Goal: Information Seeking & Learning: Learn about a topic

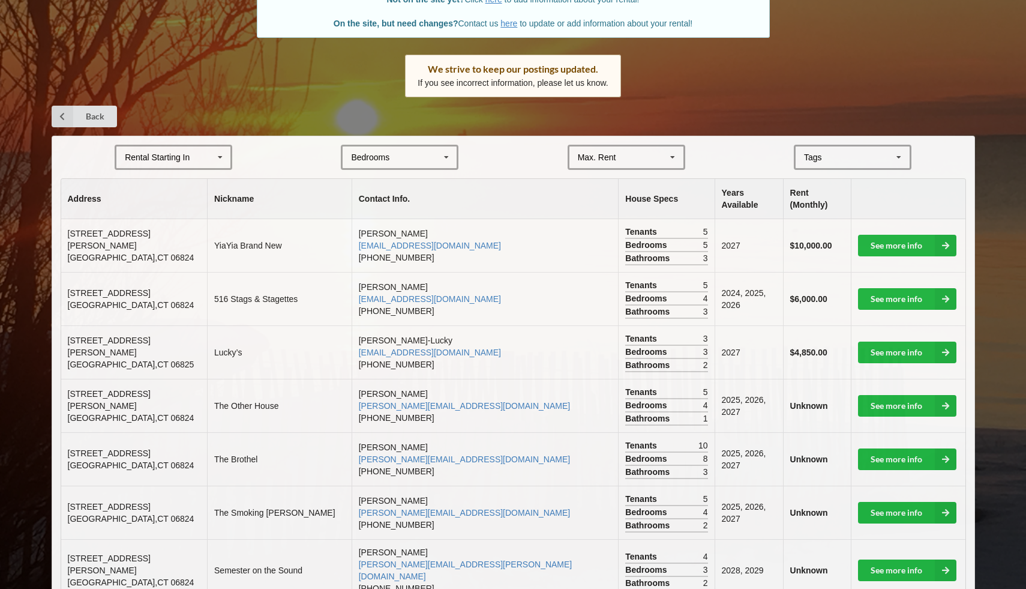
scroll to position [144, 0]
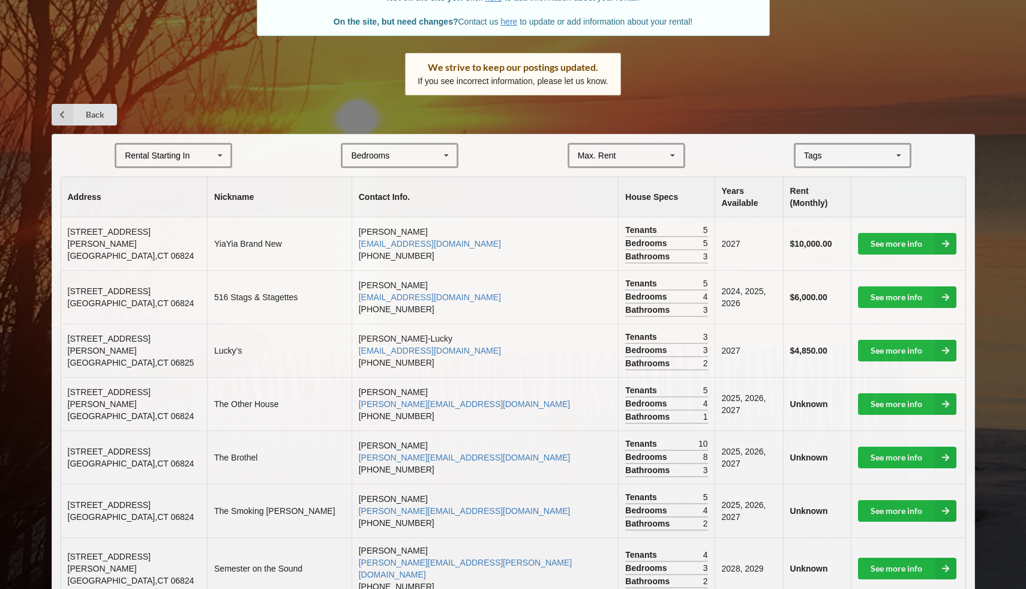
click at [443, 154] on icon at bounding box center [447, 156] width 18 height 22
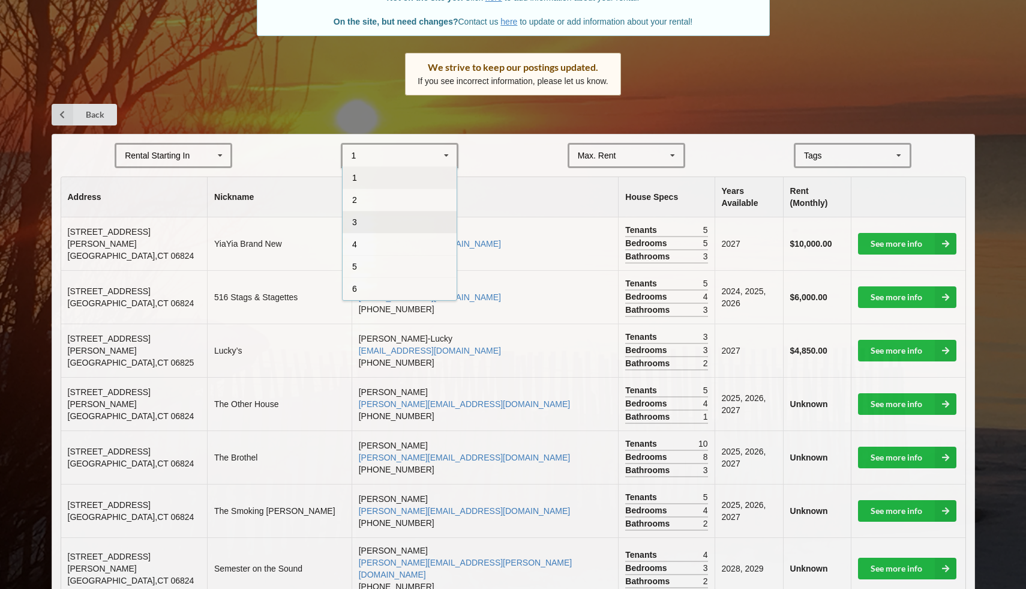
click at [387, 218] on div "3" at bounding box center [400, 222] width 114 height 22
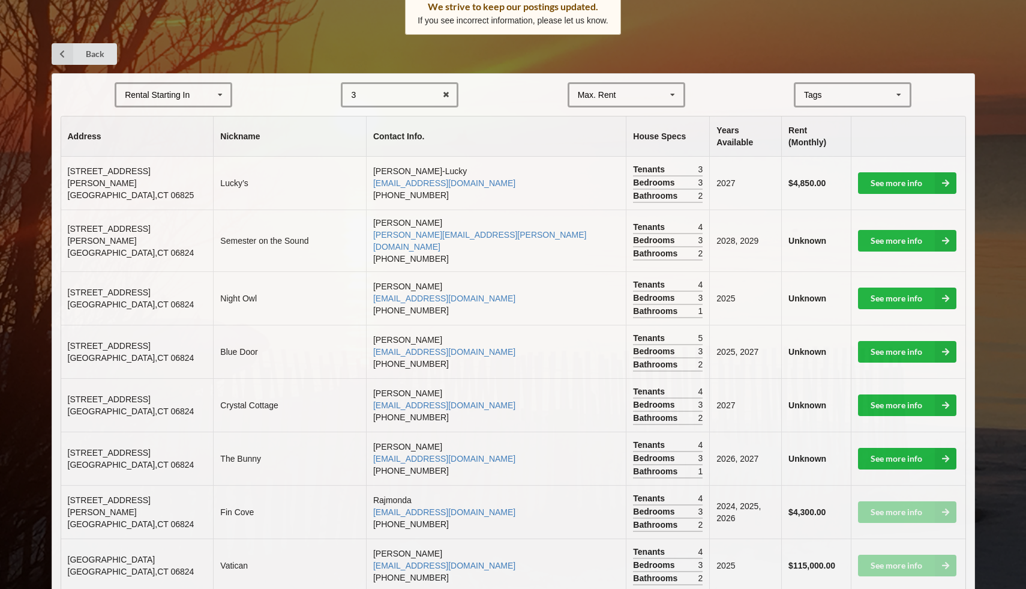
scroll to position [207, 0]
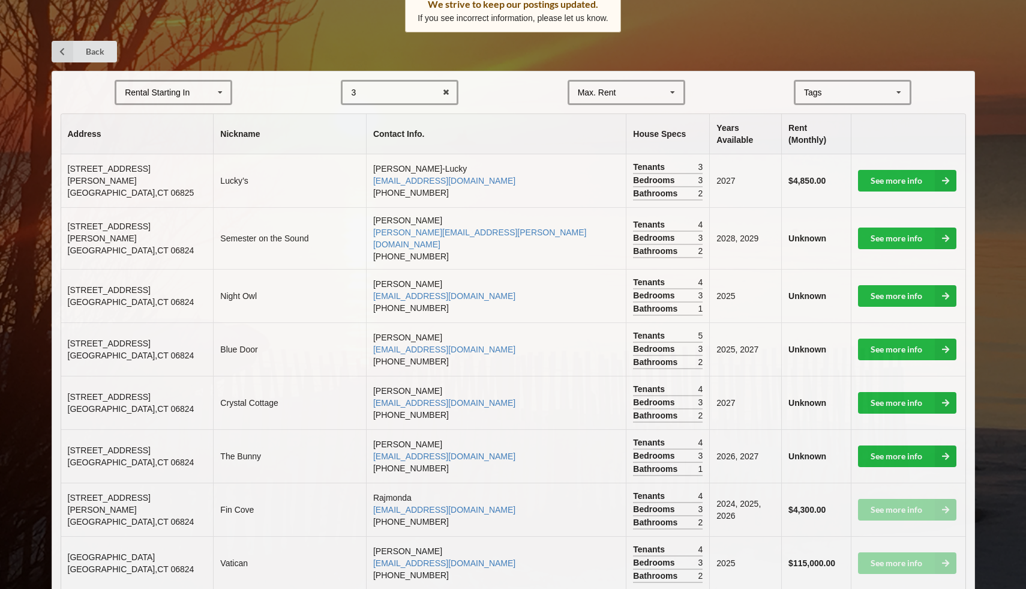
click at [199, 86] on div "Rental Starting In [DATE] 2026 2027 2028" at bounding box center [174, 92] width 118 height 25
click at [172, 136] on div "2026" at bounding box center [173, 136] width 114 height 22
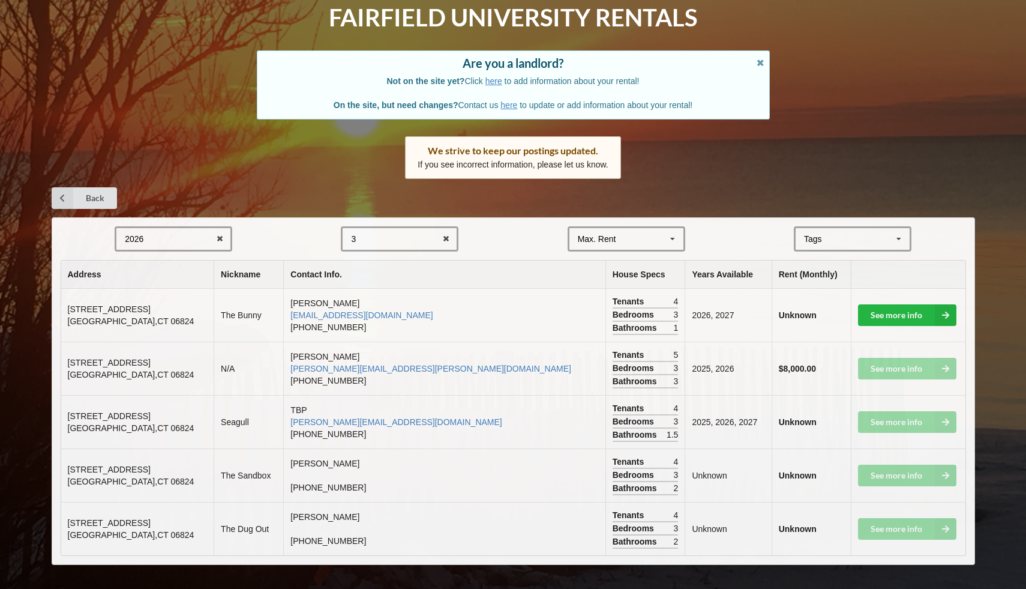
scroll to position [61, 0]
click at [887, 319] on link "See more info" at bounding box center [907, 315] width 98 height 22
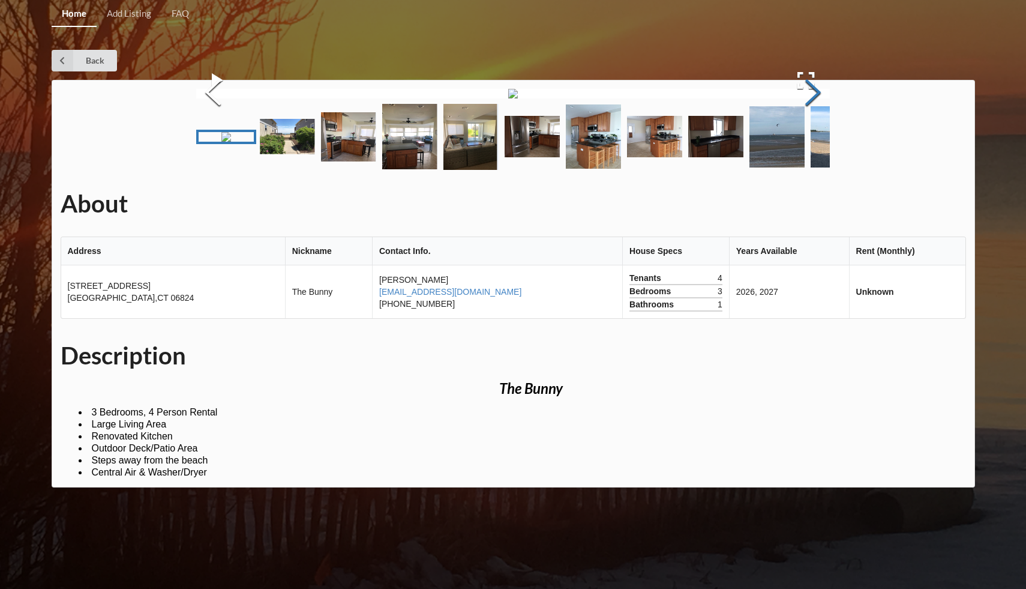
click at [817, 148] on button "Next Slide" at bounding box center [813, 94] width 34 height 109
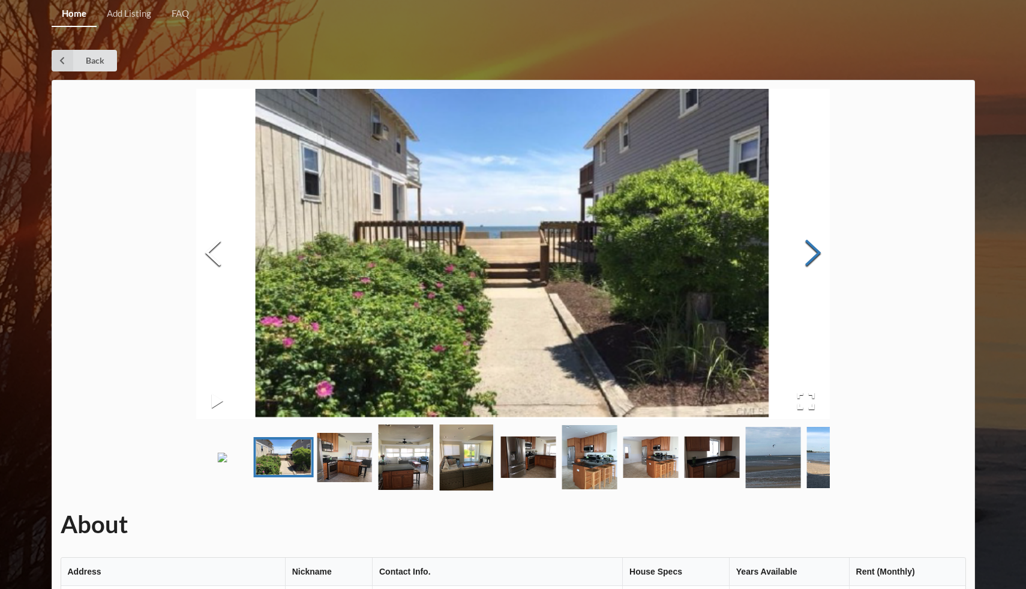
click at [817, 255] on button "Next Slide" at bounding box center [813, 254] width 34 height 109
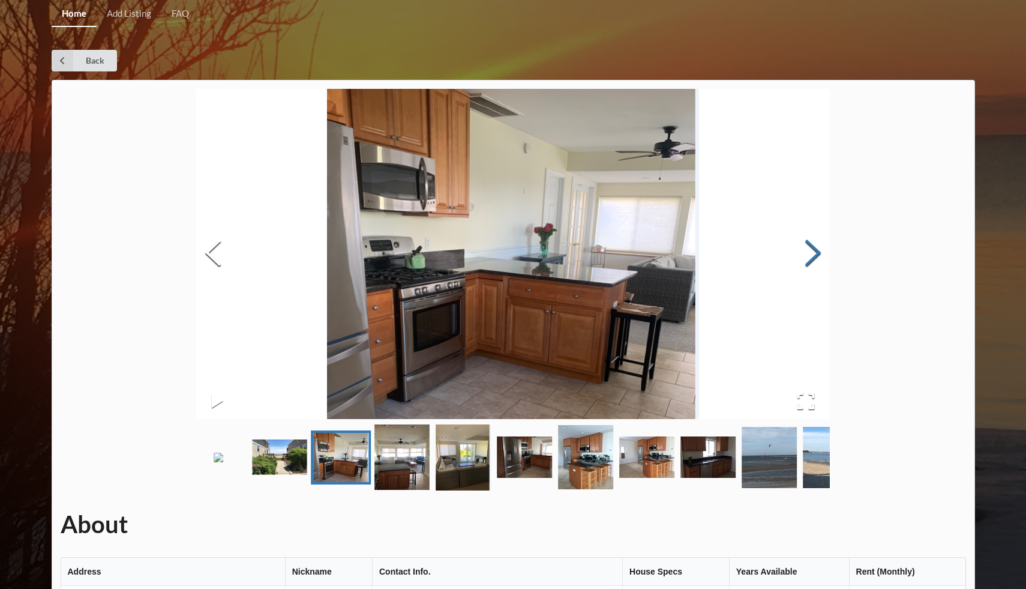
click at [817, 255] on button "Next Slide" at bounding box center [813, 254] width 34 height 109
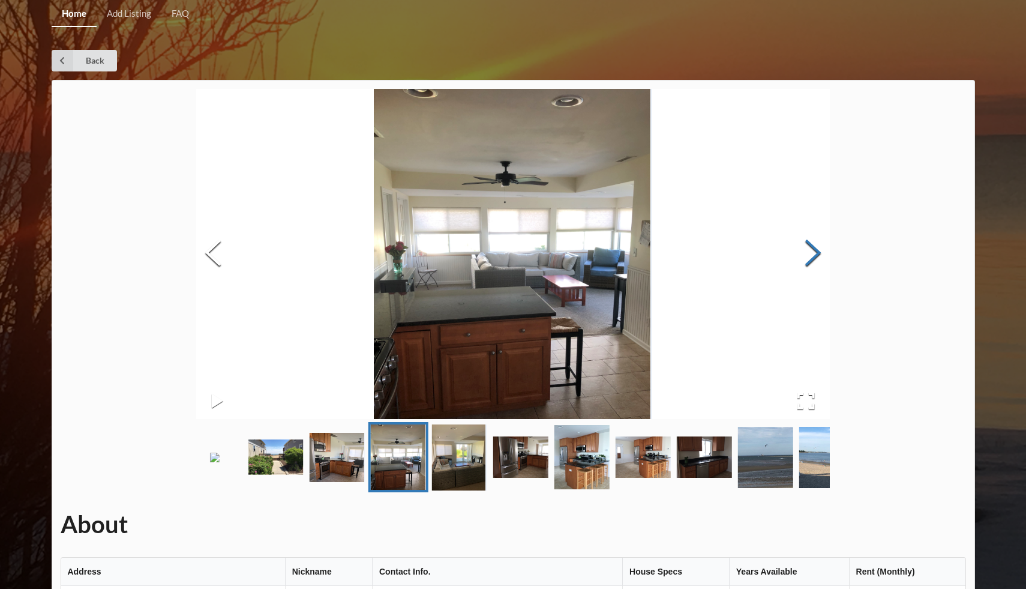
click at [817, 255] on button "Next Slide" at bounding box center [813, 254] width 34 height 109
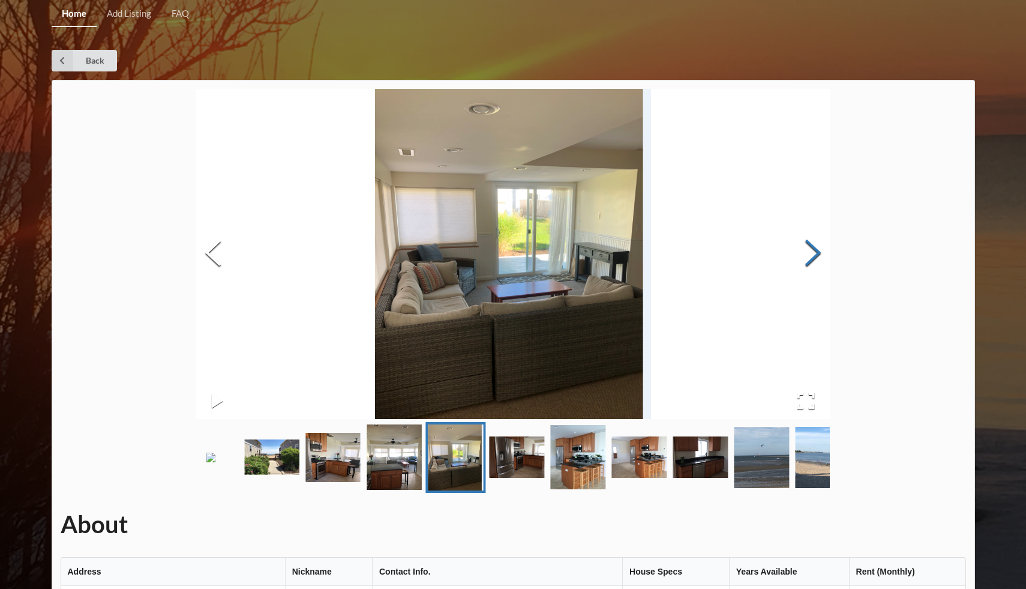
click at [817, 255] on button "Next Slide" at bounding box center [813, 254] width 34 height 109
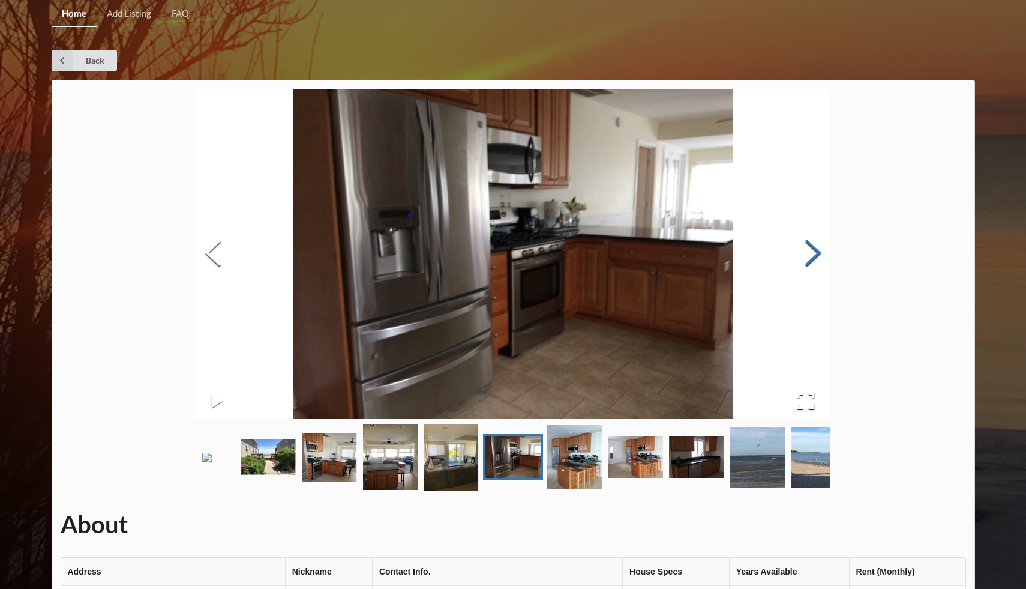
click at [817, 255] on button "Next Slide" at bounding box center [813, 254] width 34 height 109
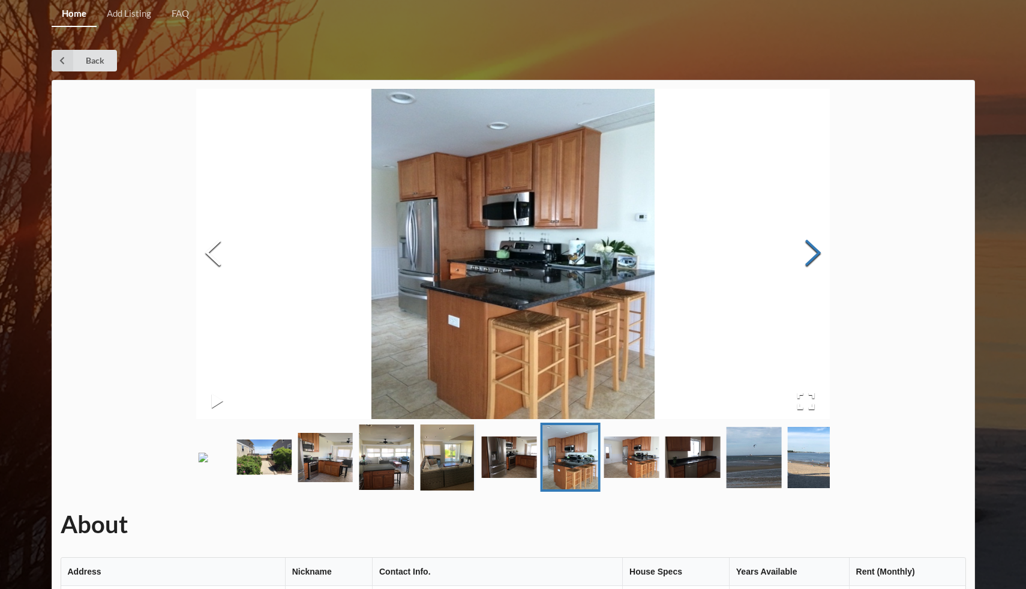
click at [817, 255] on button "Next Slide" at bounding box center [813, 254] width 34 height 109
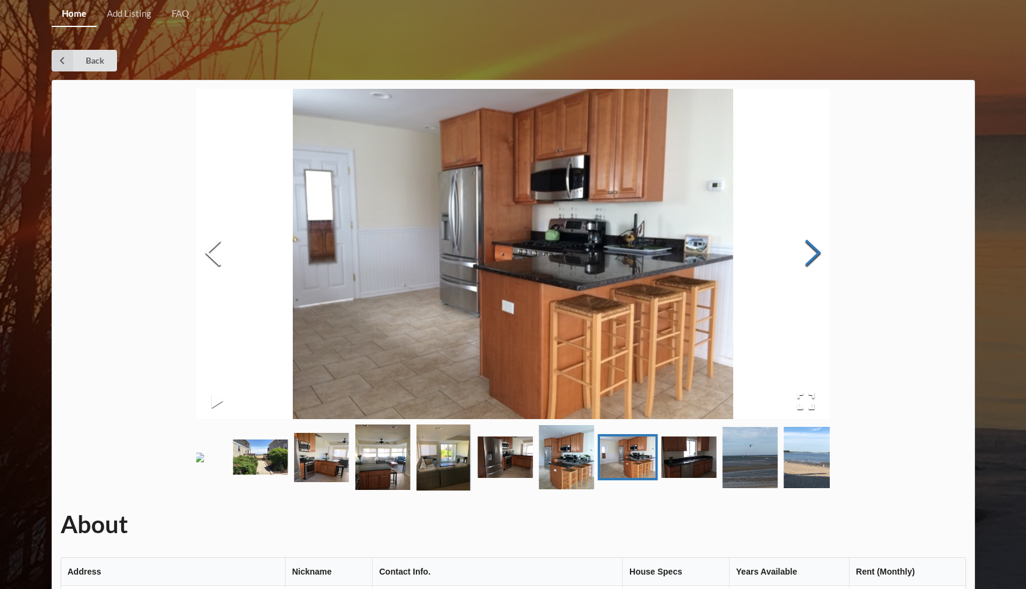
click at [817, 255] on button "Next Slide" at bounding box center [813, 254] width 34 height 109
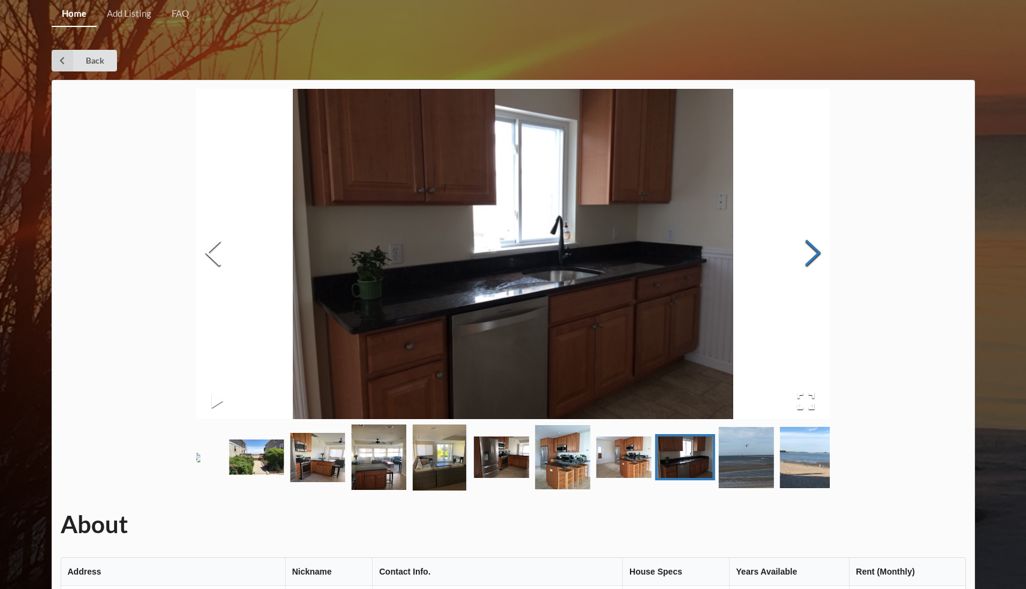
click at [817, 255] on button "Next Slide" at bounding box center [813, 254] width 34 height 109
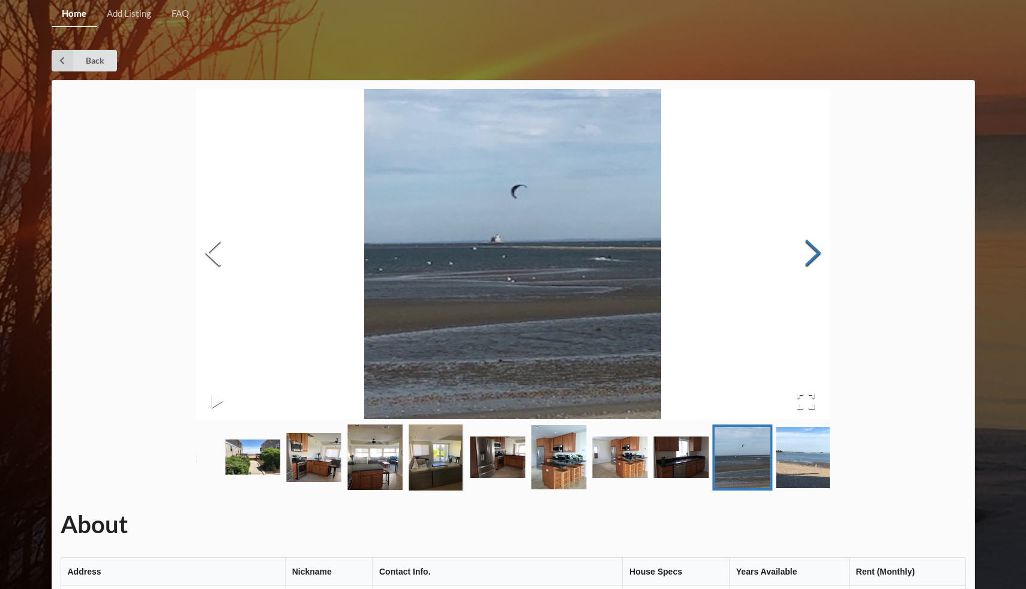
click at [817, 255] on button "Next Slide" at bounding box center [813, 254] width 34 height 109
click at [778, 488] on img "Go to Slide 11" at bounding box center [803, 457] width 55 height 61
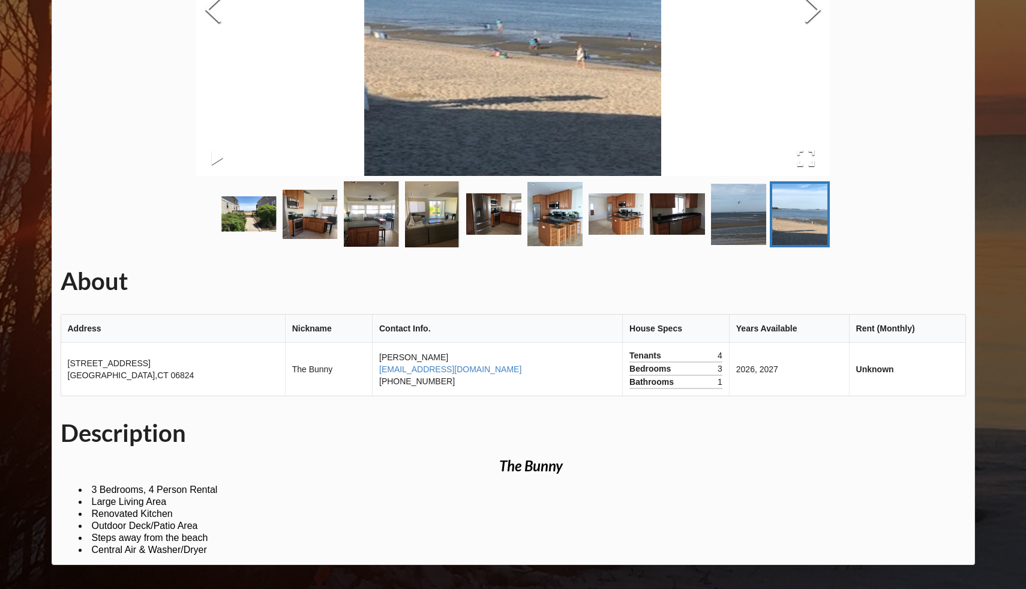
scroll to position [296, 0]
drag, startPoint x: 441, startPoint y: 380, endPoint x: 374, endPoint y: 383, distance: 66.7
click at [374, 383] on td "[PERSON_NAME] [EMAIL_ADDRESS][DOMAIN_NAME] [PHONE_NUMBER]" at bounding box center [497, 369] width 250 height 53
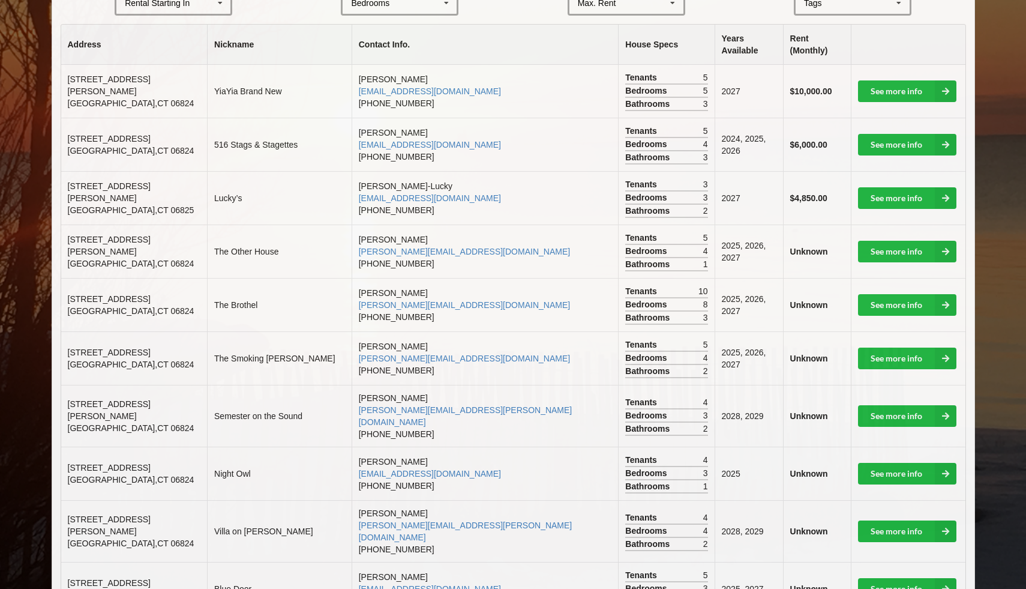
scroll to position [61, 0]
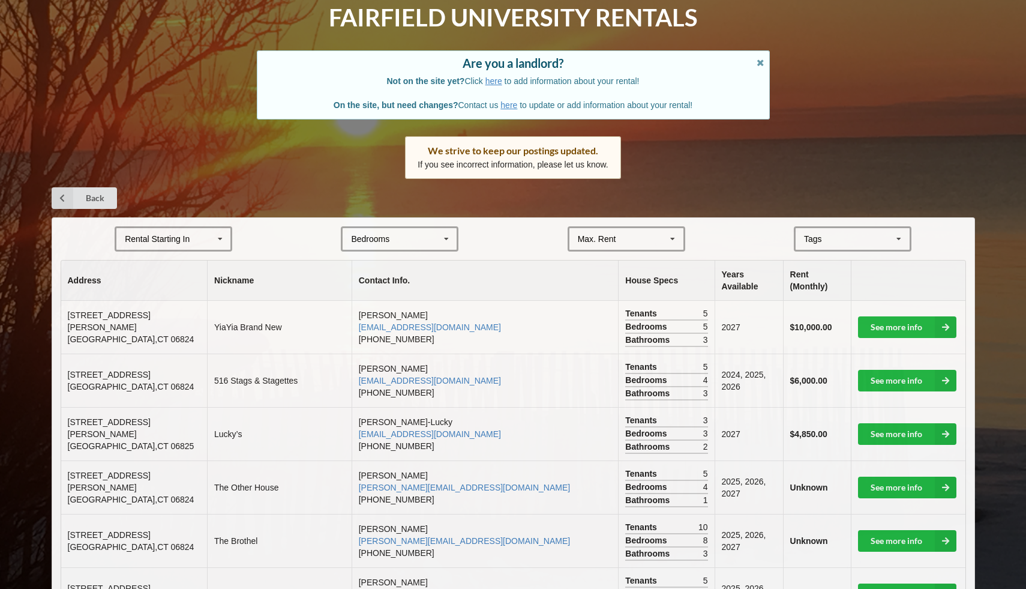
click at [434, 236] on div "Bedrooms 1 2 3 4 5 6 7 8" at bounding box center [400, 238] width 118 height 25
click at [411, 322] on div "4" at bounding box center [400, 327] width 114 height 22
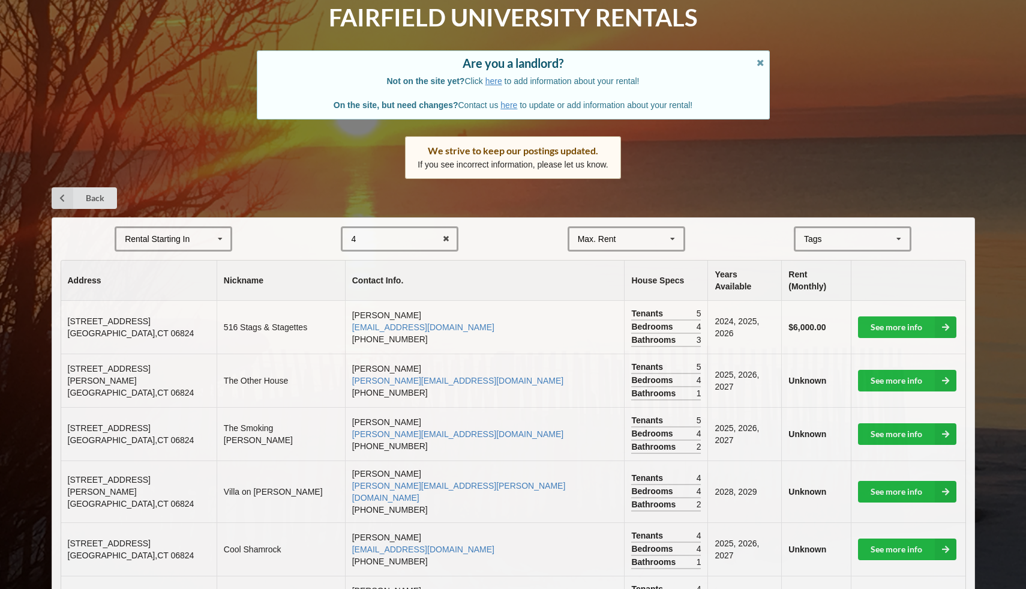
click at [199, 241] on div "Rental Starting In [DATE] 2026 2027 2028" at bounding box center [174, 238] width 118 height 25
click at [194, 287] on div "2026" at bounding box center [173, 283] width 114 height 22
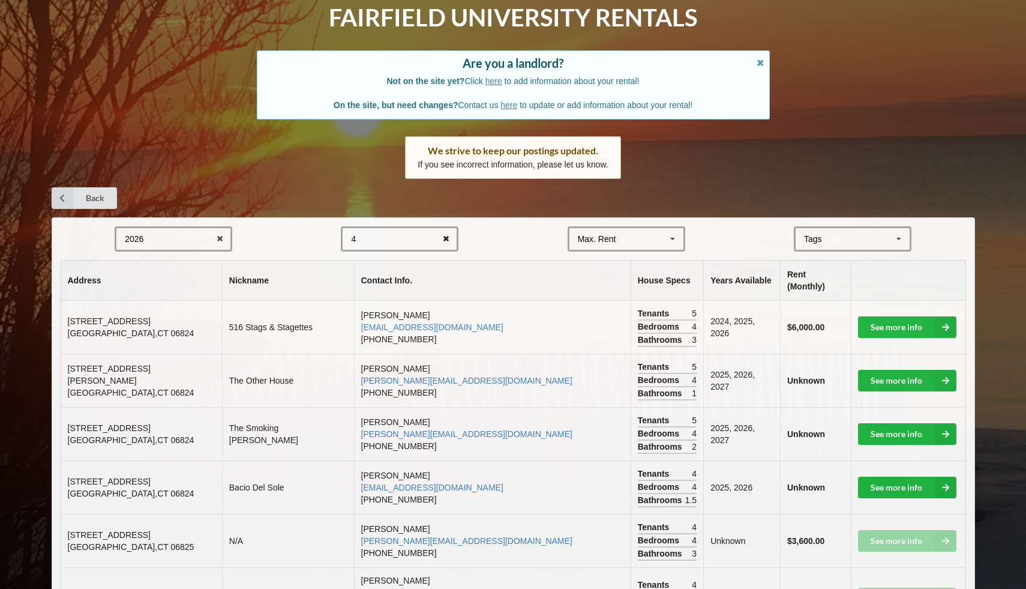
click at [449, 237] on icon at bounding box center [446, 239] width 19 height 22
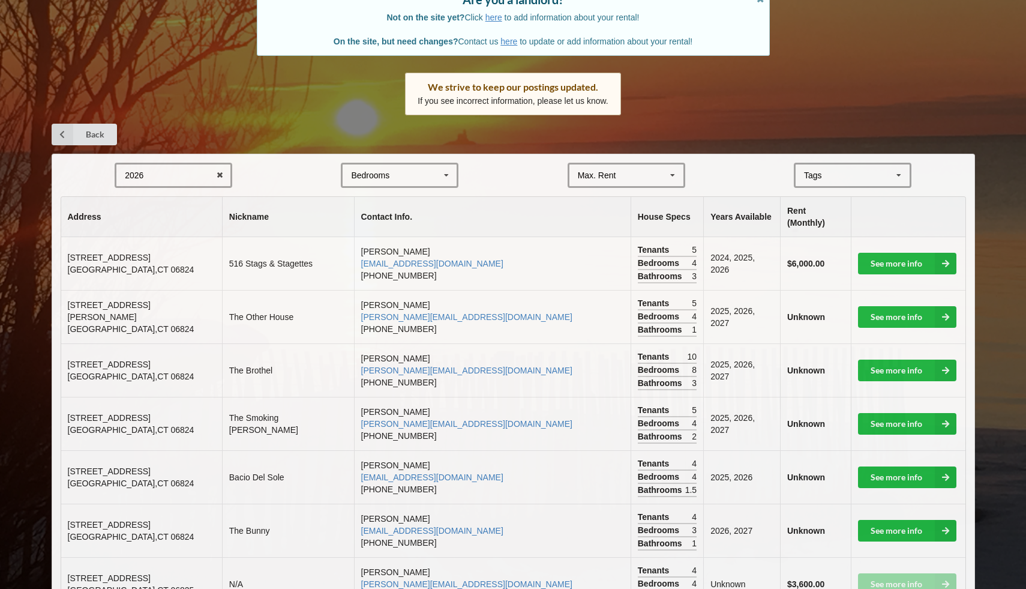
scroll to position [145, 0]
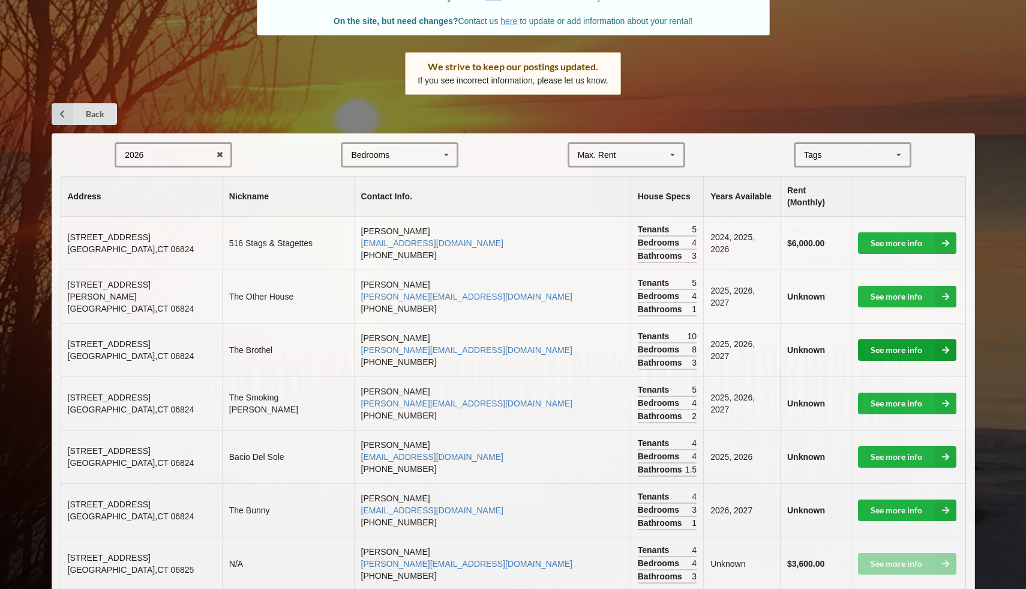
click at [900, 339] on link "See more info" at bounding box center [907, 350] width 98 height 22
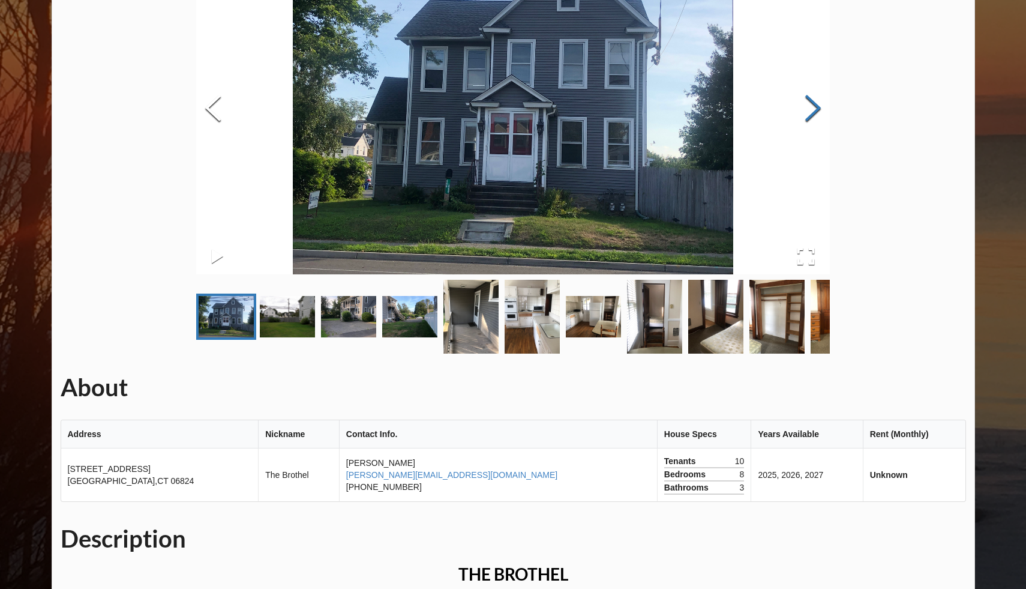
click at [814, 106] on button "Next Slide" at bounding box center [813, 109] width 34 height 109
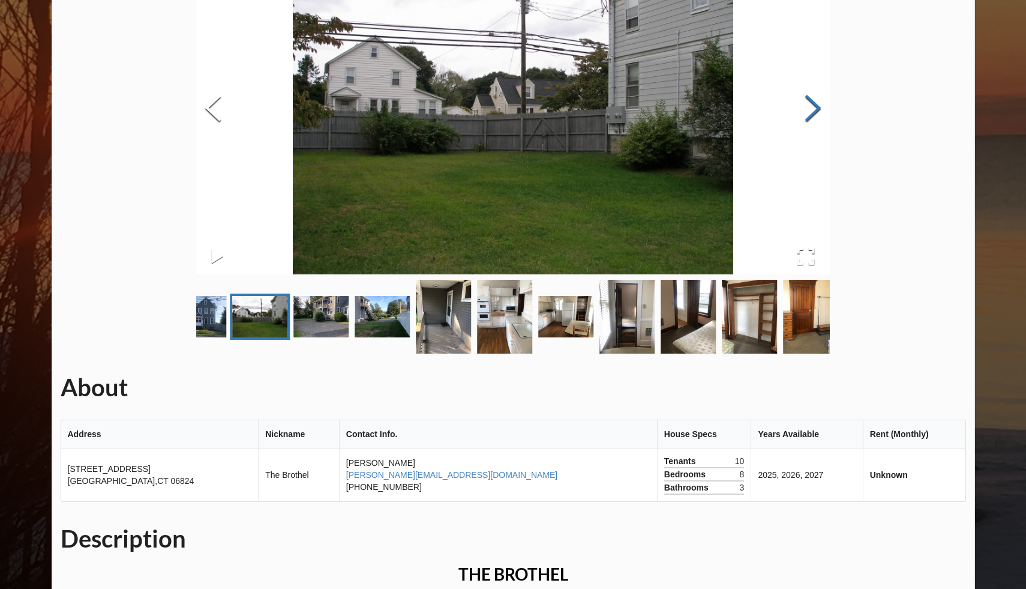
click at [814, 106] on button "Next Slide" at bounding box center [813, 109] width 34 height 109
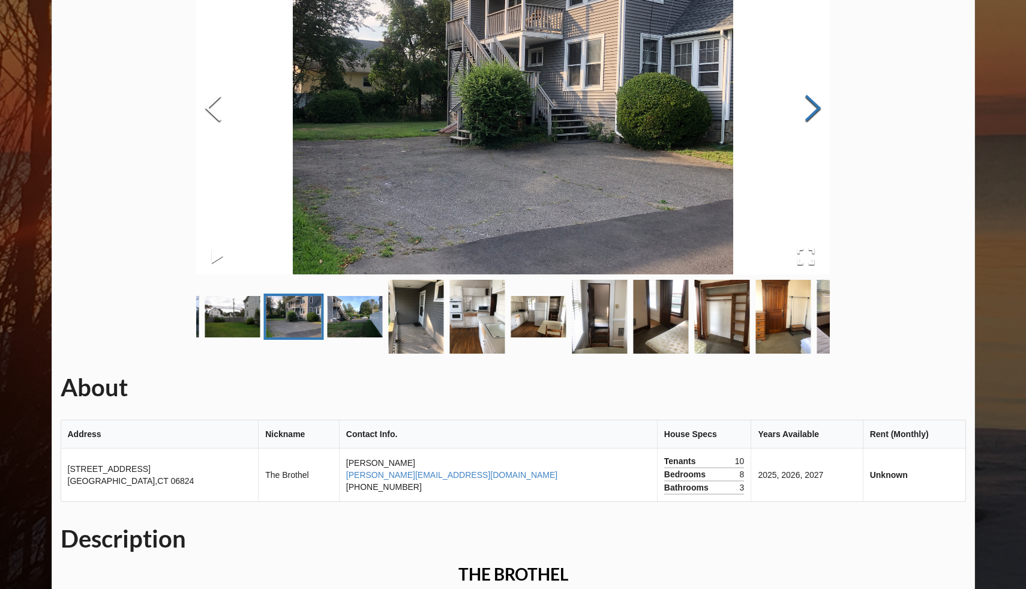
click at [814, 106] on button "Next Slide" at bounding box center [813, 109] width 34 height 109
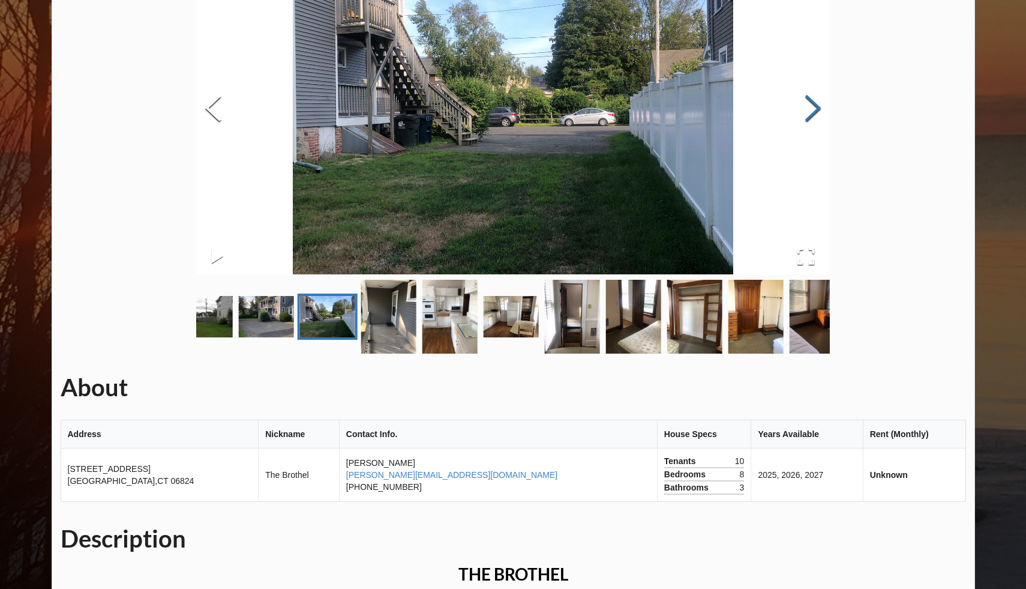
click at [814, 106] on button "Next Slide" at bounding box center [813, 109] width 34 height 109
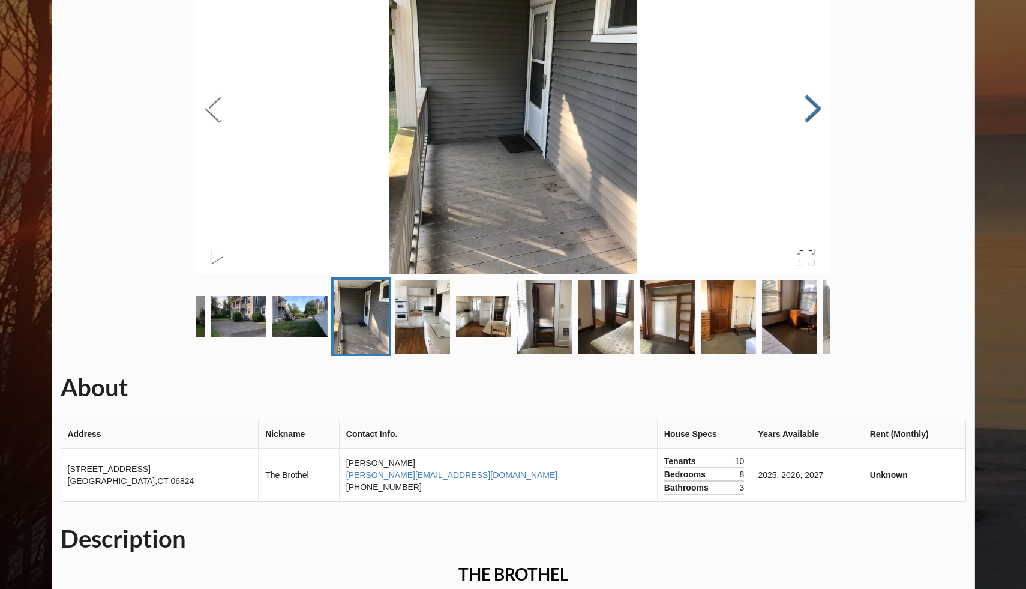
click at [814, 106] on button "Next Slide" at bounding box center [813, 109] width 34 height 109
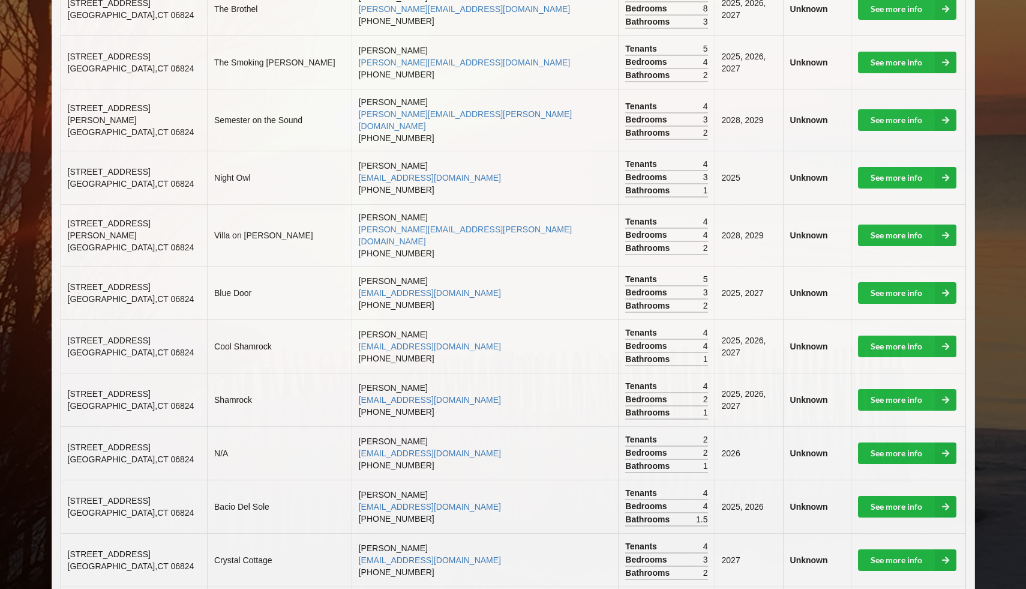
scroll to position [595, 0]
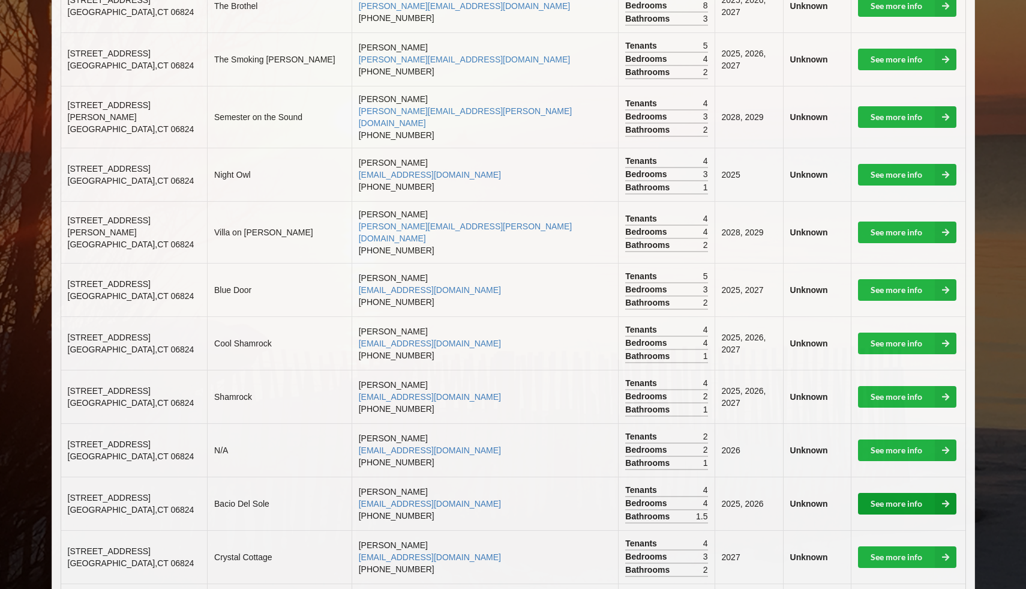
click at [878, 493] on link "See more info" at bounding box center [907, 504] width 98 height 22
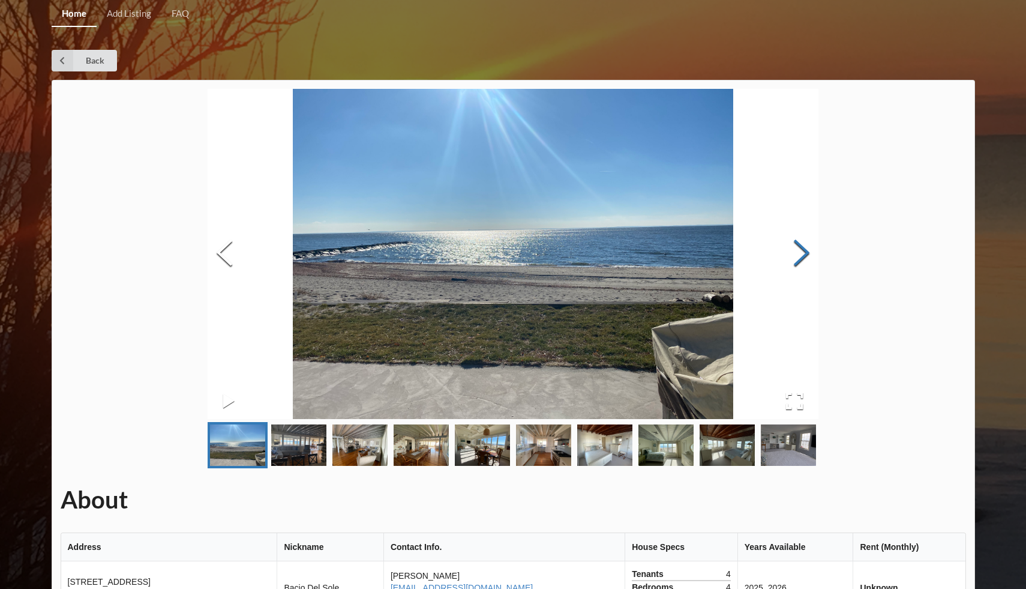
click at [794, 256] on button "Next Slide" at bounding box center [802, 254] width 34 height 109
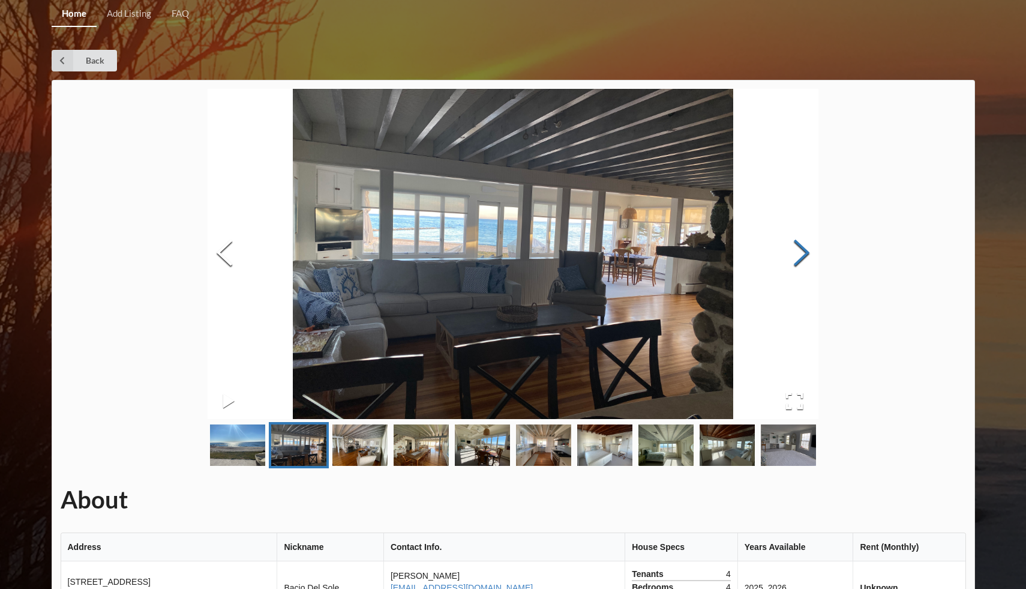
click at [794, 256] on button "Next Slide" at bounding box center [802, 254] width 34 height 109
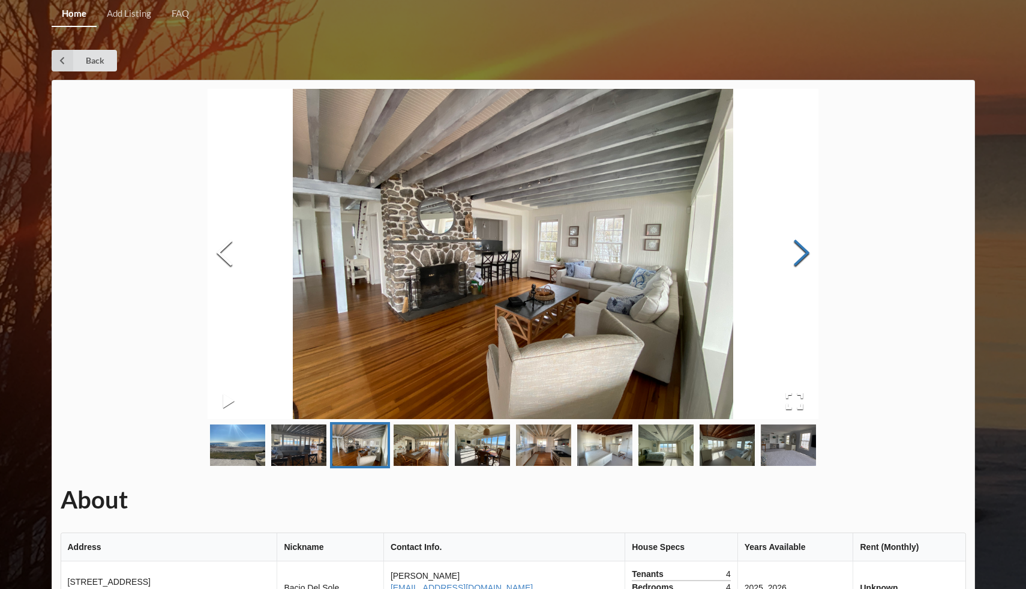
click at [794, 256] on button "Next Slide" at bounding box center [802, 254] width 34 height 109
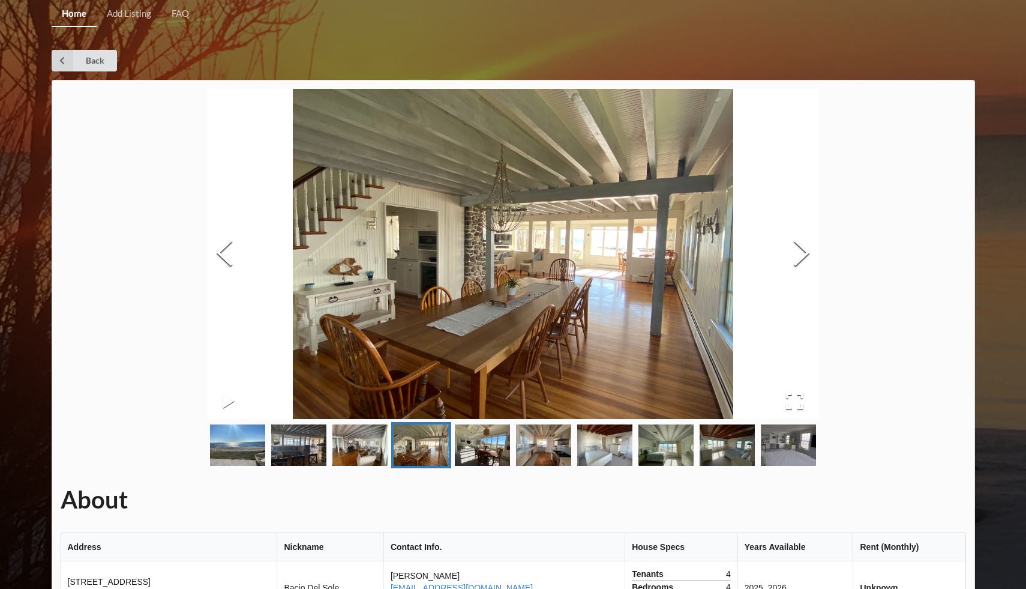
scroll to position [77, 0]
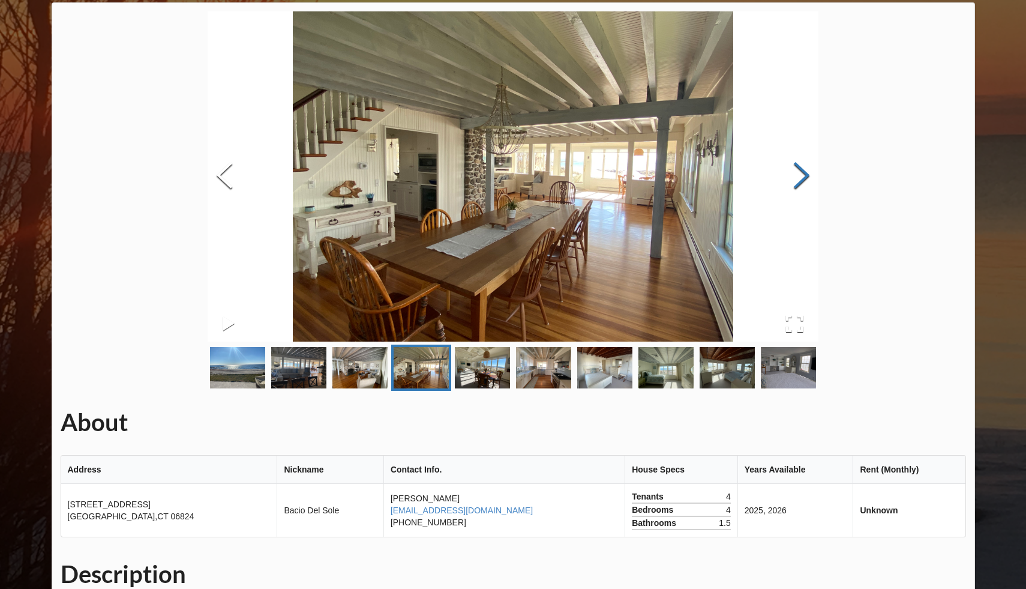
click at [799, 193] on button "Next Slide" at bounding box center [802, 176] width 34 height 109
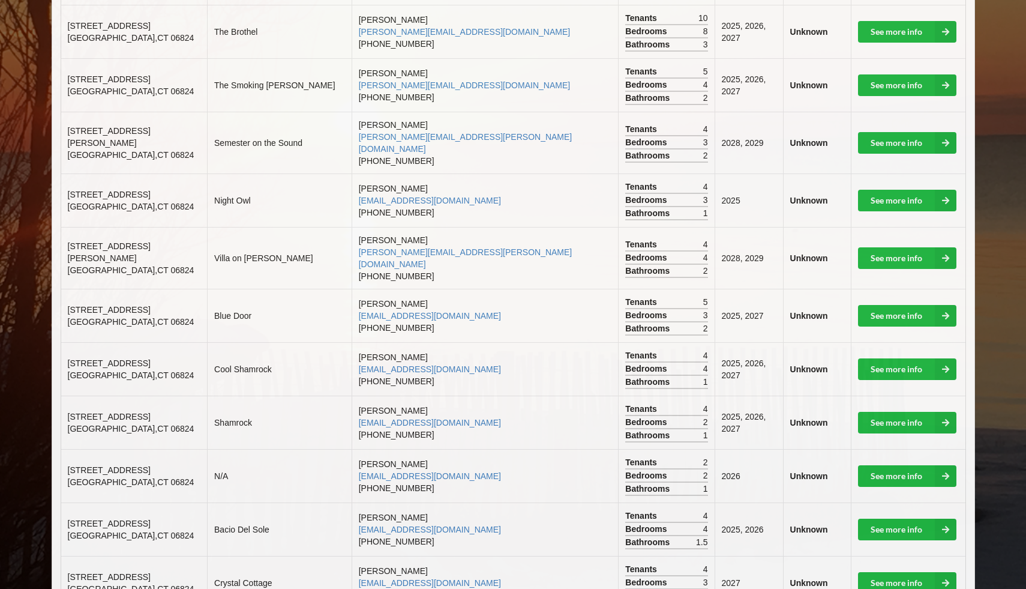
scroll to position [600, 0]
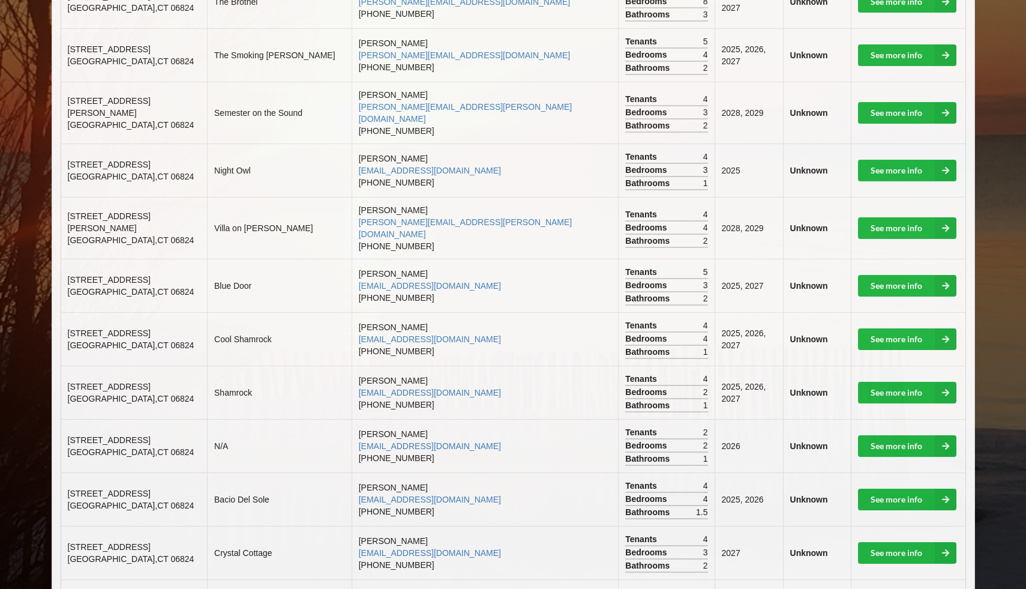
click at [115, 489] on span "[STREET_ADDRESS]" at bounding box center [109, 494] width 83 height 10
click at [906, 489] on link "See more info" at bounding box center [907, 500] width 98 height 22
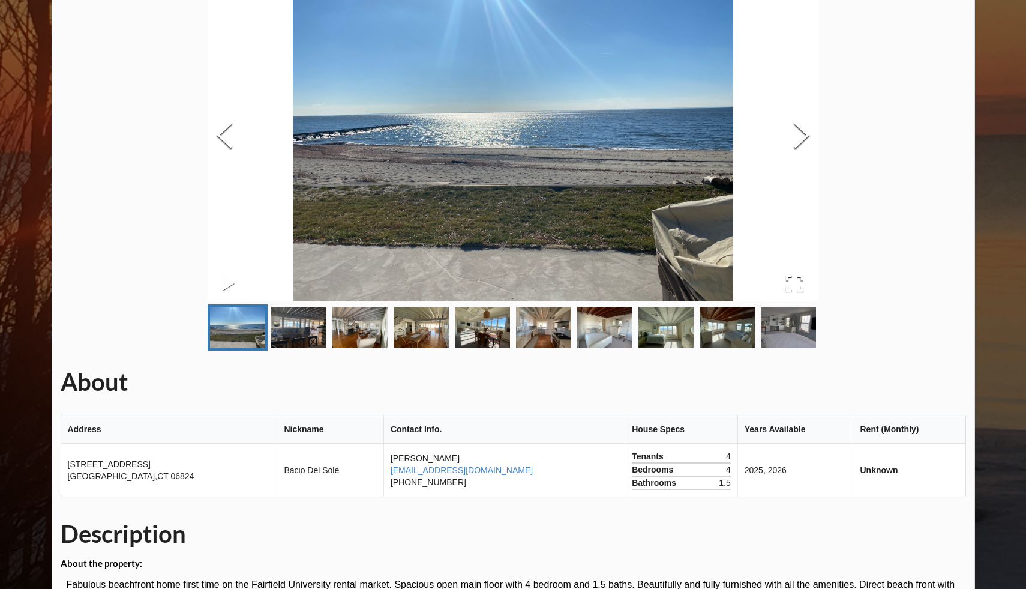
scroll to position [116, 0]
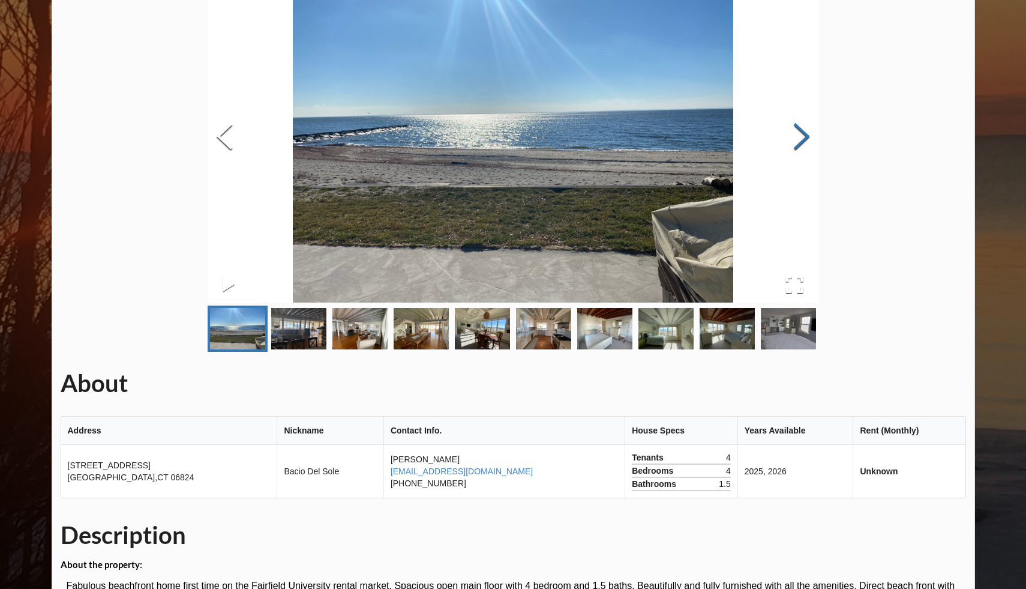
click at [807, 141] on button "Next Slide" at bounding box center [802, 137] width 34 height 109
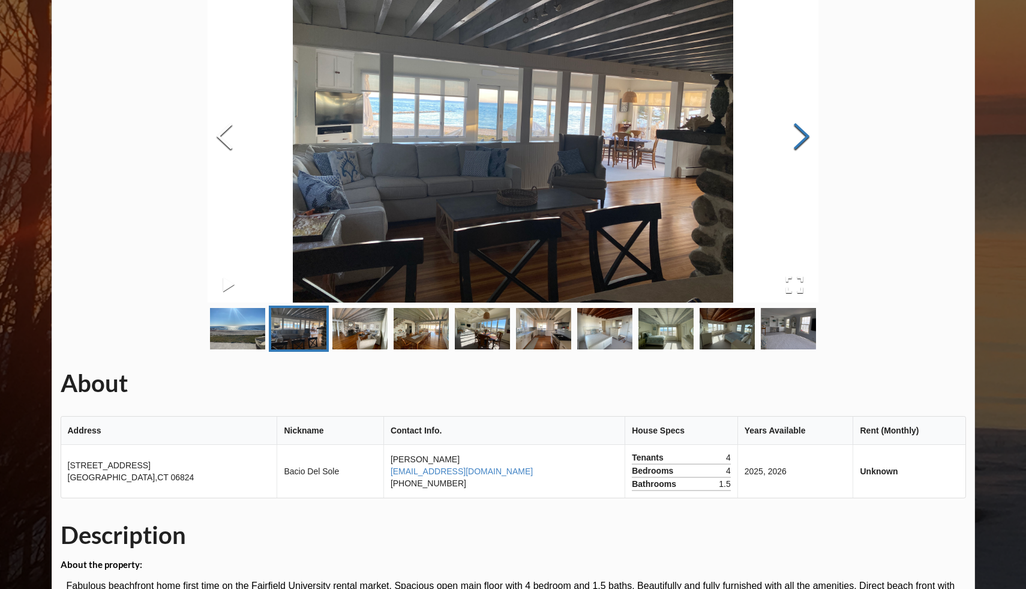
click at [807, 141] on button "Next Slide" at bounding box center [802, 137] width 34 height 109
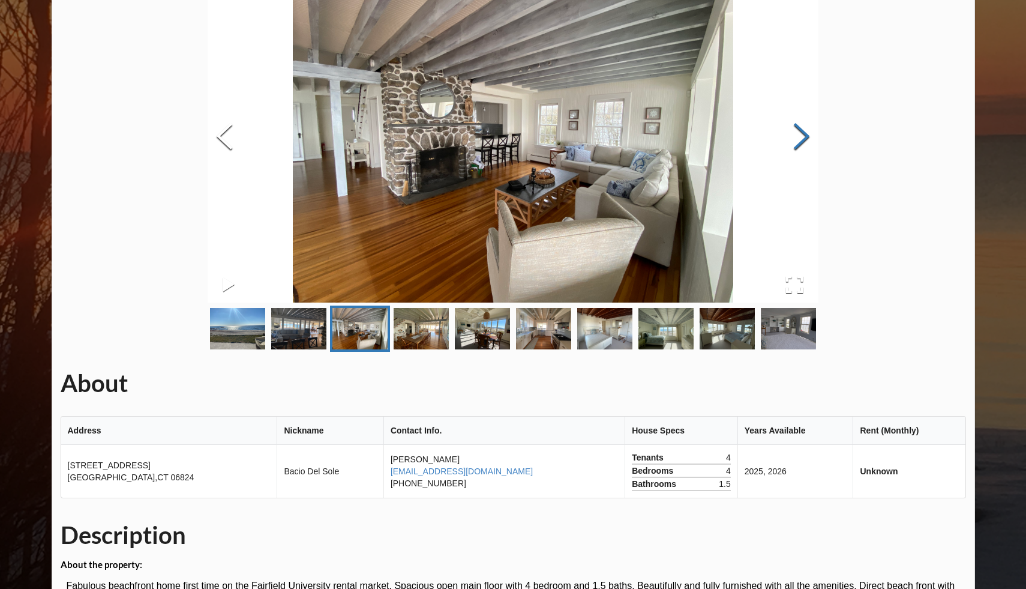
click at [807, 141] on button "Next Slide" at bounding box center [802, 137] width 34 height 109
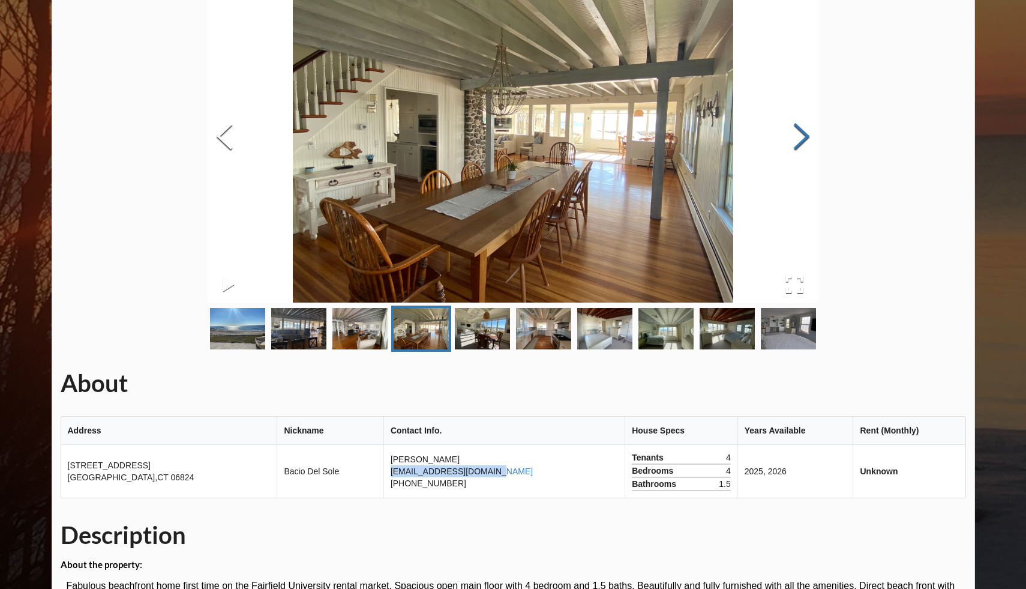
click at [787, 143] on button "Next Slide" at bounding box center [802, 137] width 34 height 109
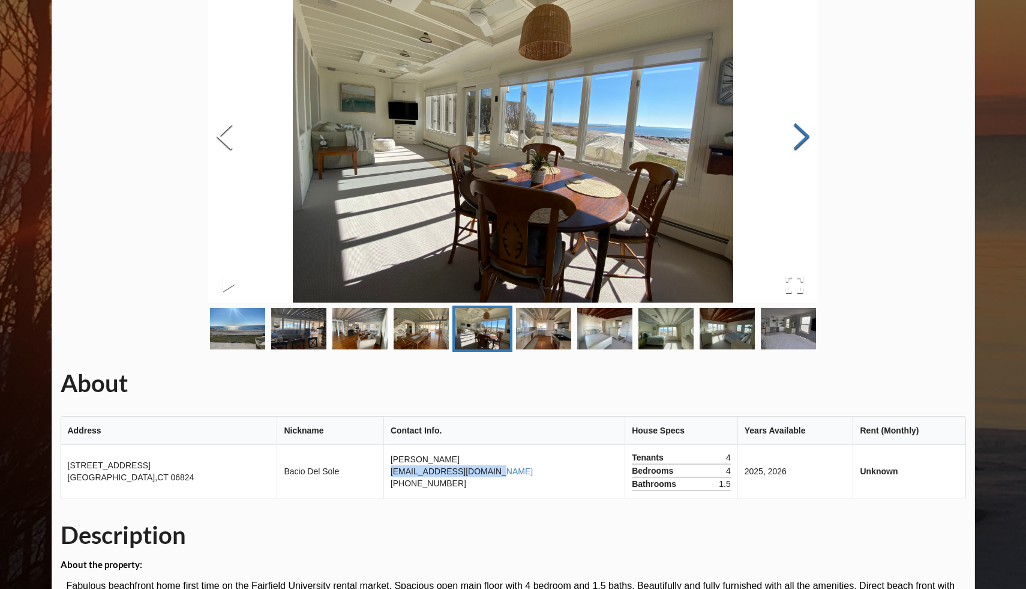
click at [790, 143] on button "Next Slide" at bounding box center [802, 137] width 34 height 109
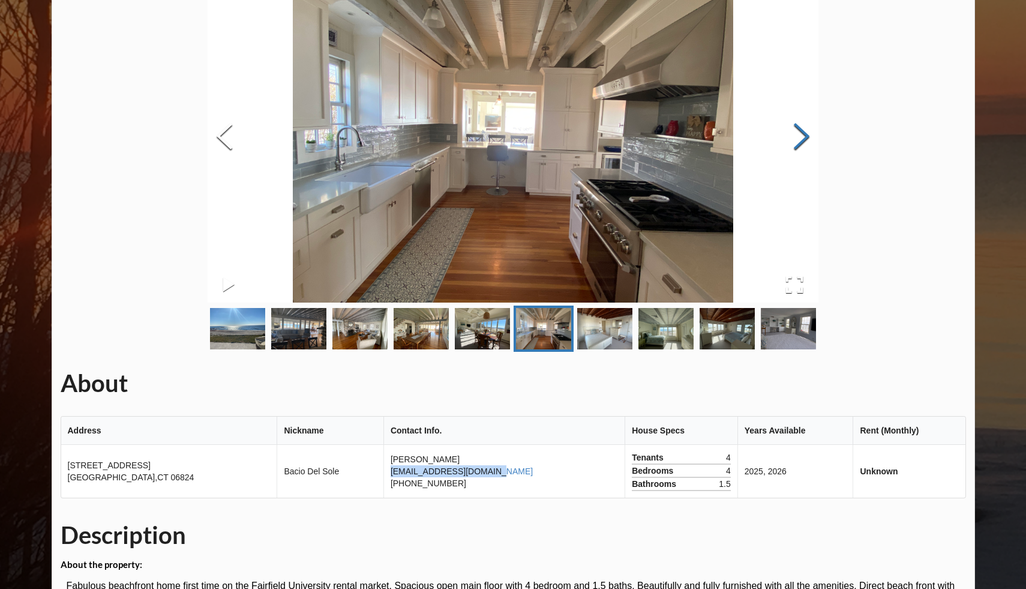
click at [790, 143] on button "Next Slide" at bounding box center [802, 137] width 34 height 109
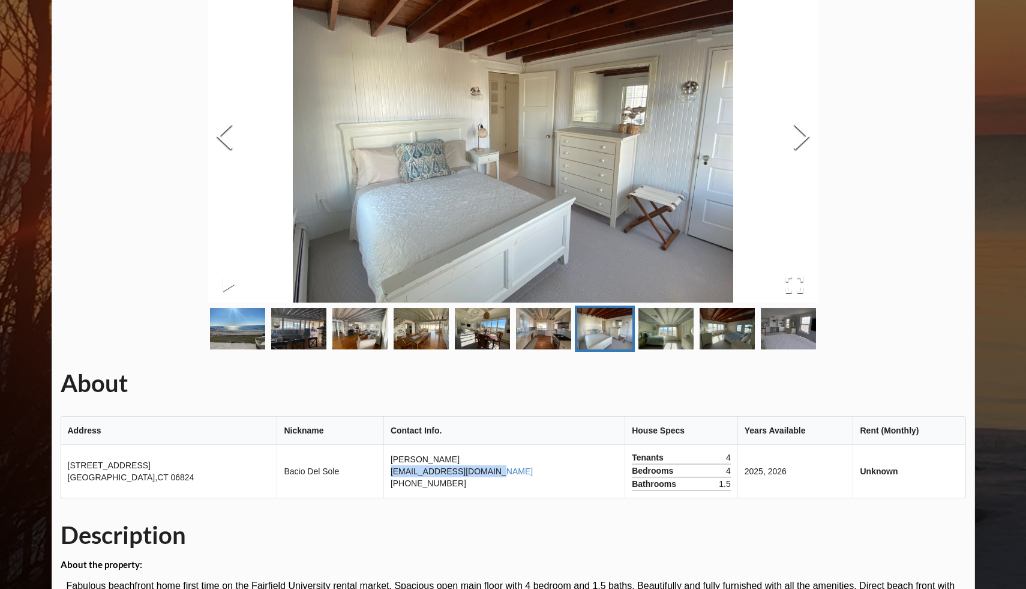
click at [454, 259] on img at bounding box center [513, 137] width 611 height 330
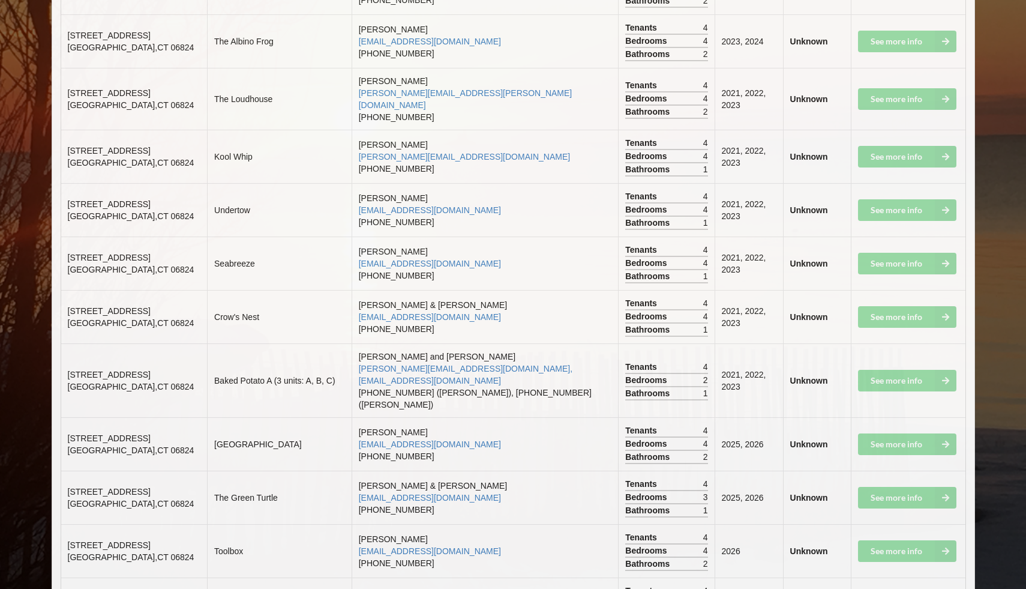
scroll to position [4042, 0]
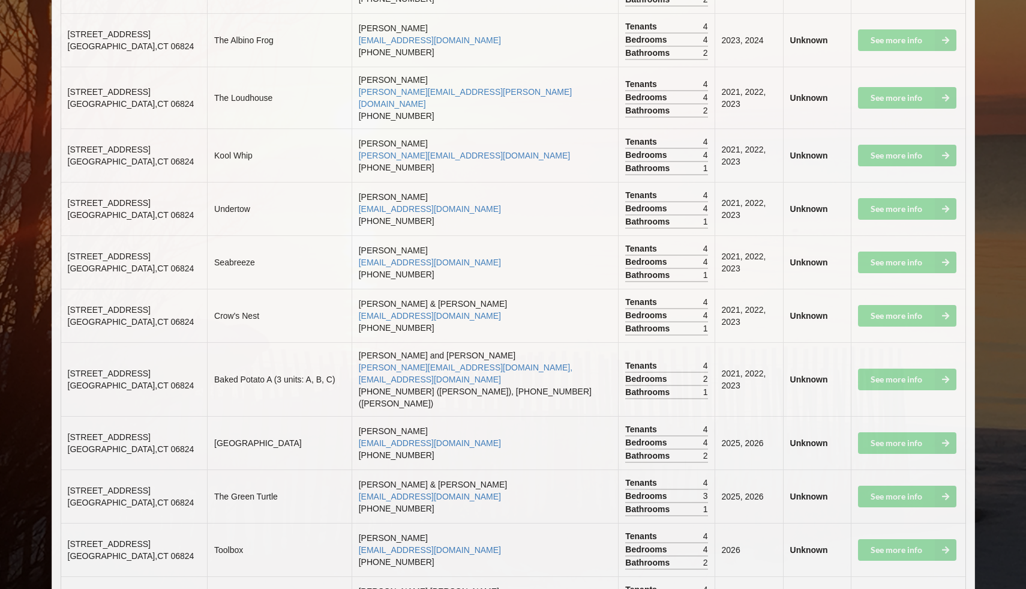
click at [894, 523] on td "See more info" at bounding box center [908, 549] width 115 height 53
